Goal: Information Seeking & Learning: Learn about a topic

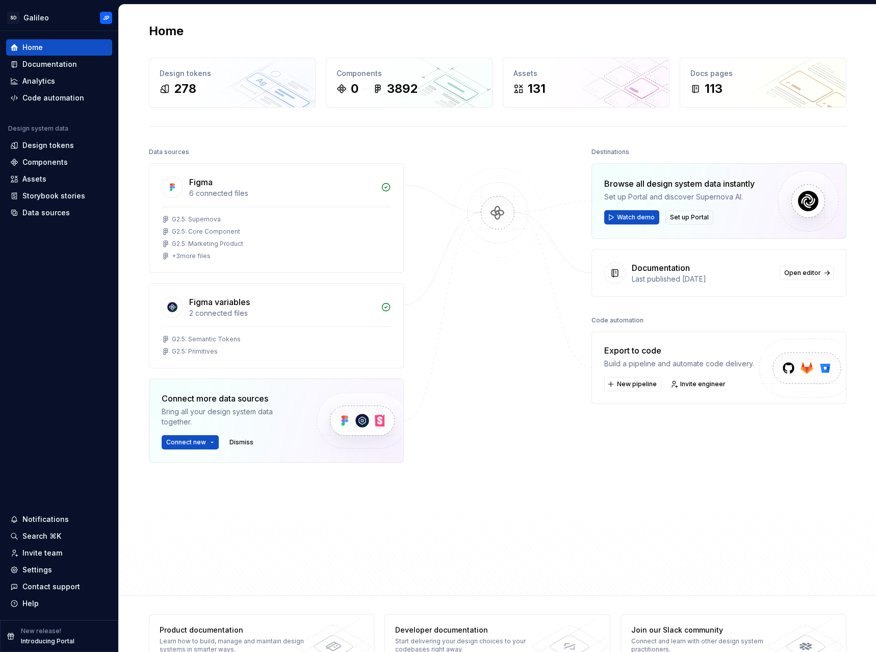
click at [479, 149] on div at bounding box center [498, 340] width 102 height 391
click at [62, 61] on div "Documentation" at bounding box center [49, 64] width 55 height 10
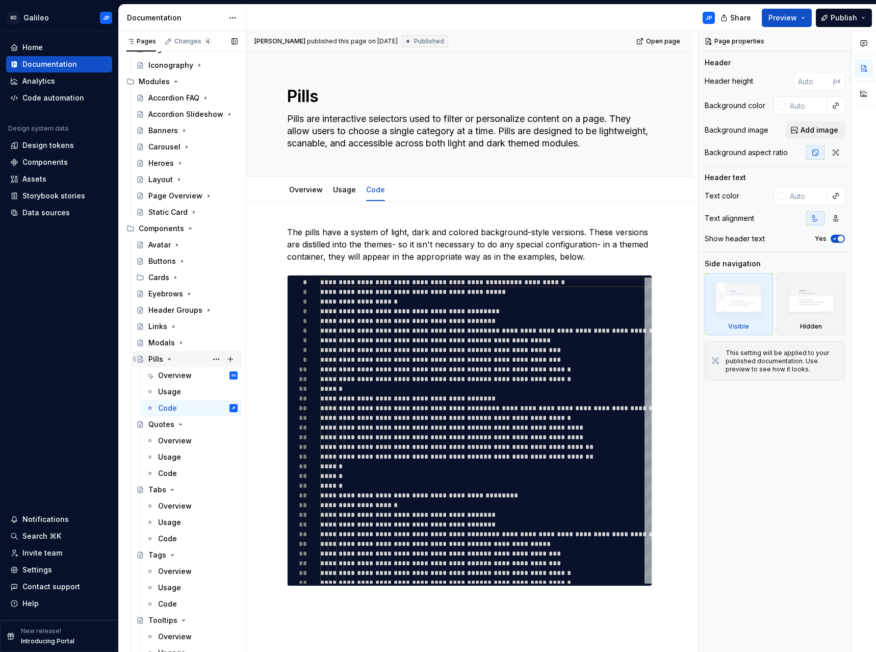
scroll to position [102, 0]
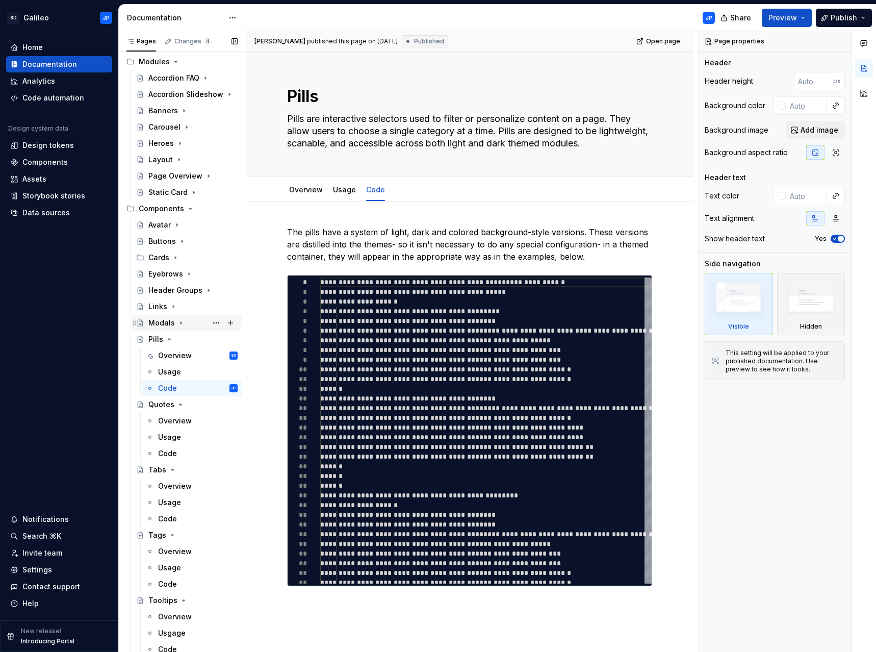
click at [188, 325] on div "Modals" at bounding box center [192, 323] width 89 height 14
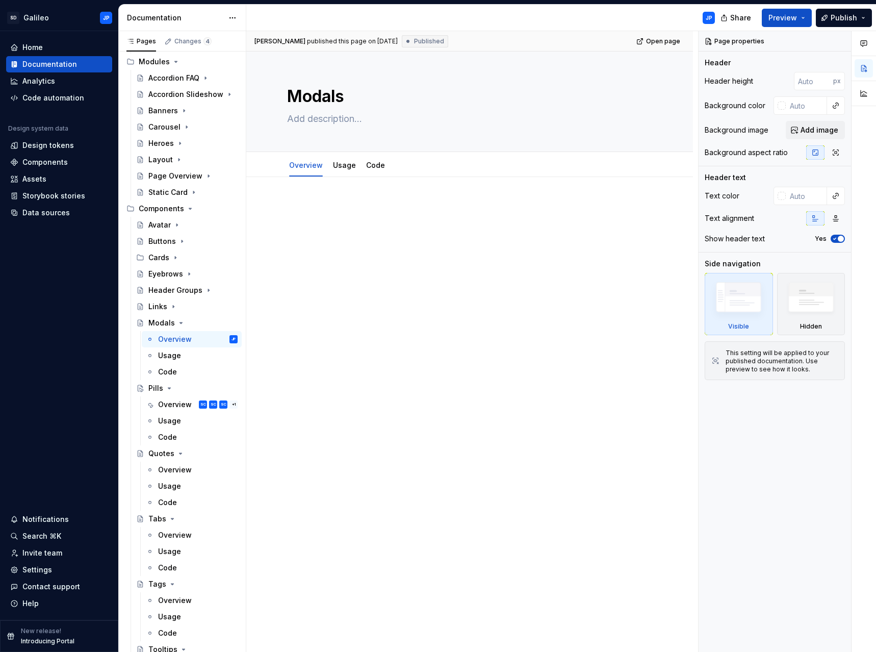
type textarea "*"
